Goal: Entertainment & Leisure: Consume media (video, audio)

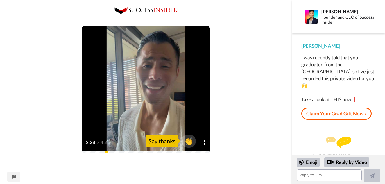
click at [94, 120] on video at bounding box center [146, 90] width 128 height 128
click at [145, 92] on icon "Play/Pause" at bounding box center [145, 90] width 15 height 28
click at [200, 143] on img at bounding box center [202, 142] width 6 height 6
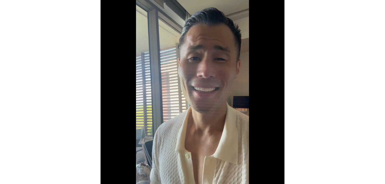
scroll to position [170, 0]
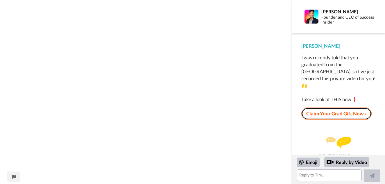
click at [337, 107] on link "Claim Your Grad Gift Now »" at bounding box center [336, 113] width 70 height 12
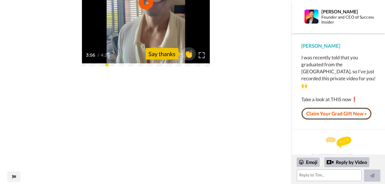
scroll to position [29, 0]
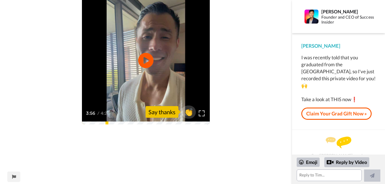
click at [145, 63] on icon "Play/Pause" at bounding box center [145, 61] width 15 height 28
click at [110, 99] on video at bounding box center [146, 61] width 128 height 128
click at [107, 114] on span "4:26" at bounding box center [106, 113] width 11 height 7
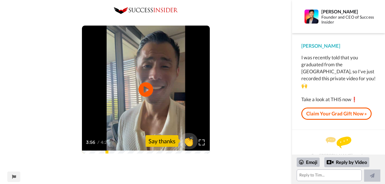
click at [190, 142] on span "👏" at bounding box center [189, 141] width 18 height 12
